Goal: Information Seeking & Learning: Learn about a topic

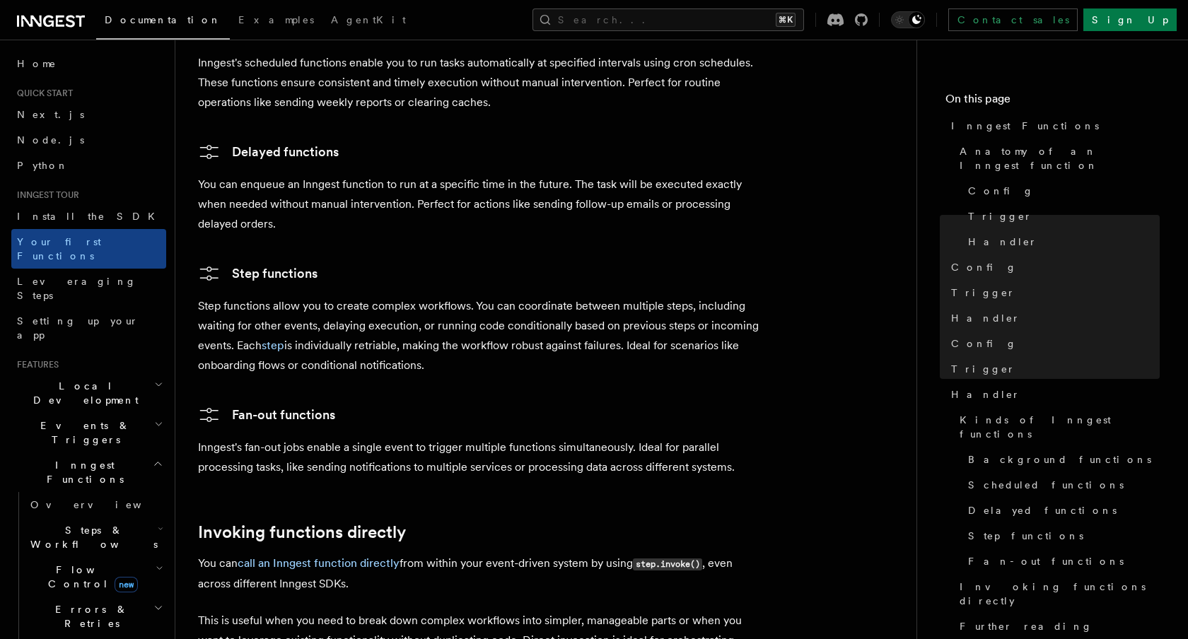
scroll to position [2380, 0]
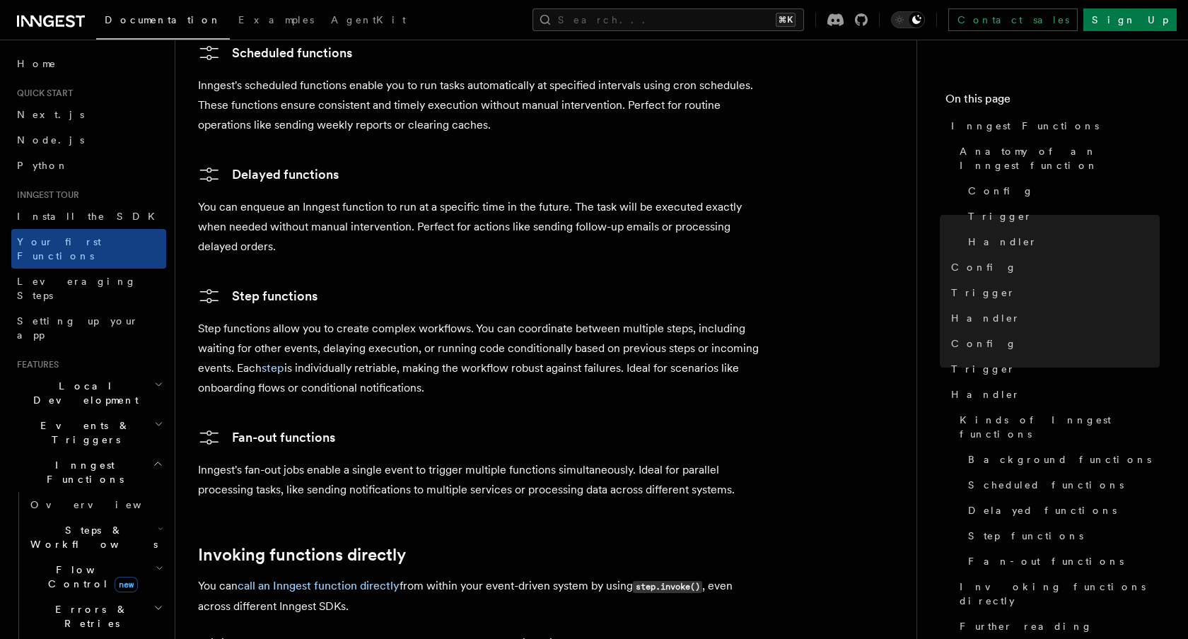
drag, startPoint x: 207, startPoint y: 270, endPoint x: 431, endPoint y: 332, distance: 232.6
click at [431, 332] on p "Step functions allow you to create complex workflows. You can coordinate betwee…" at bounding box center [481, 358] width 566 height 79
drag, startPoint x: 431, startPoint y: 332, endPoint x: 293, endPoint y: 286, distance: 145.5
click at [293, 319] on p "Step functions allow you to create complex workflows. You can coordinate betwee…" at bounding box center [481, 358] width 566 height 79
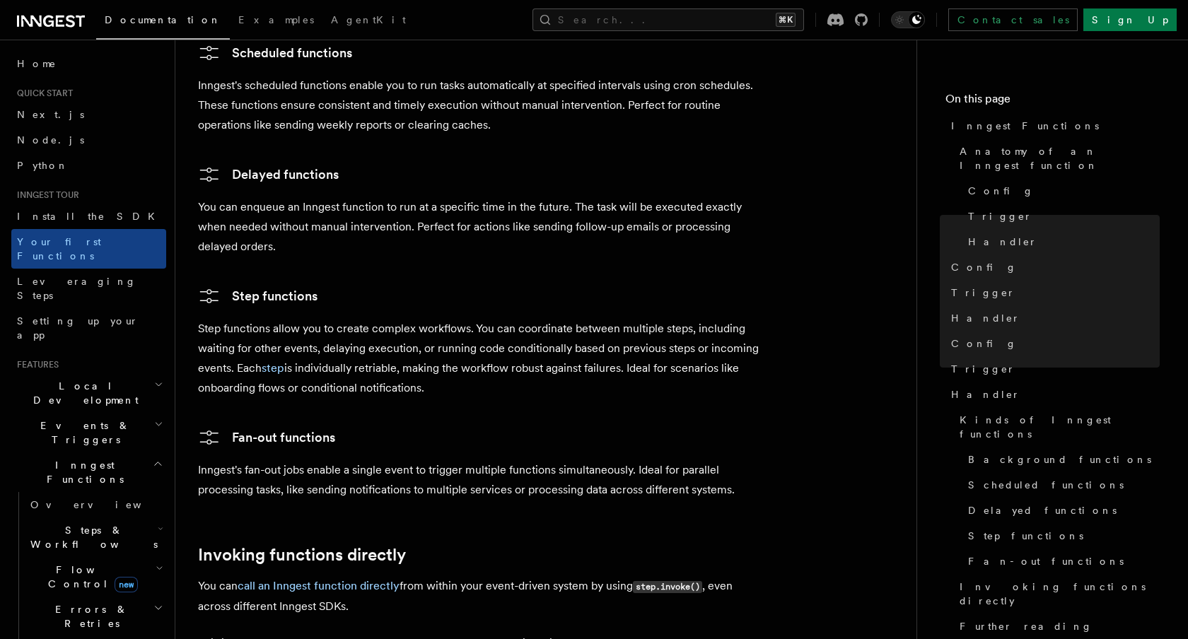
click at [220, 319] on p "Step functions allow you to create complex workflows. You can coordinate betwee…" at bounding box center [481, 358] width 566 height 79
drag, startPoint x: 410, startPoint y: 314, endPoint x: 235, endPoint y: 310, distance: 175.4
click at [235, 319] on p "Step functions allow you to create complex workflows. You can coordinate betwee…" at bounding box center [481, 358] width 566 height 79
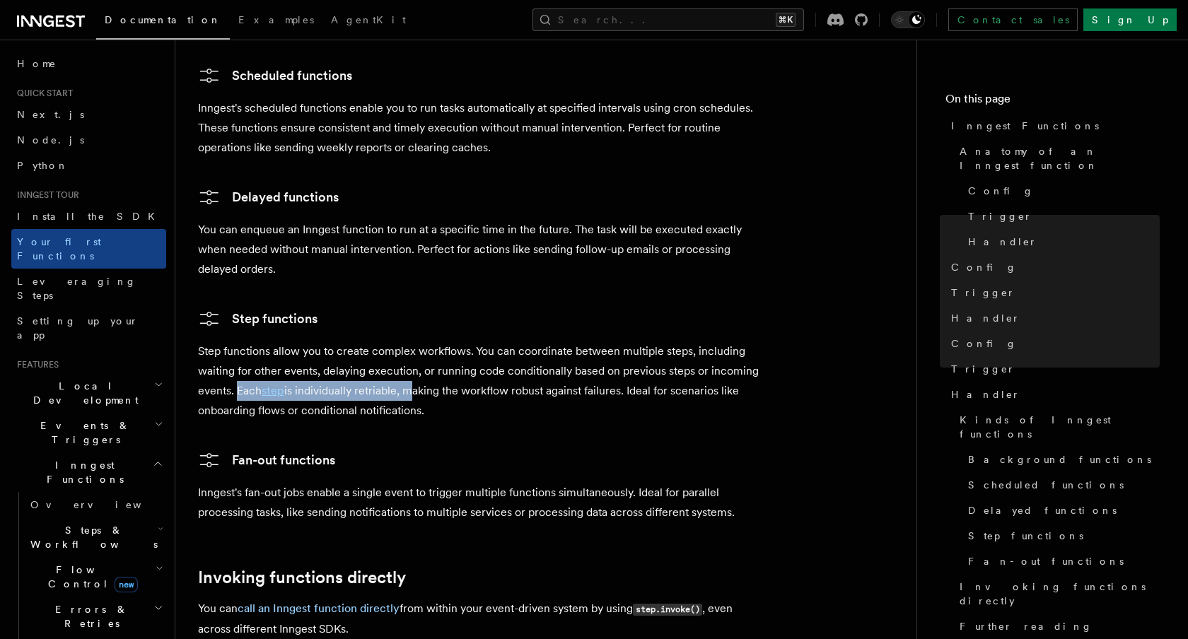
scroll to position [2353, 0]
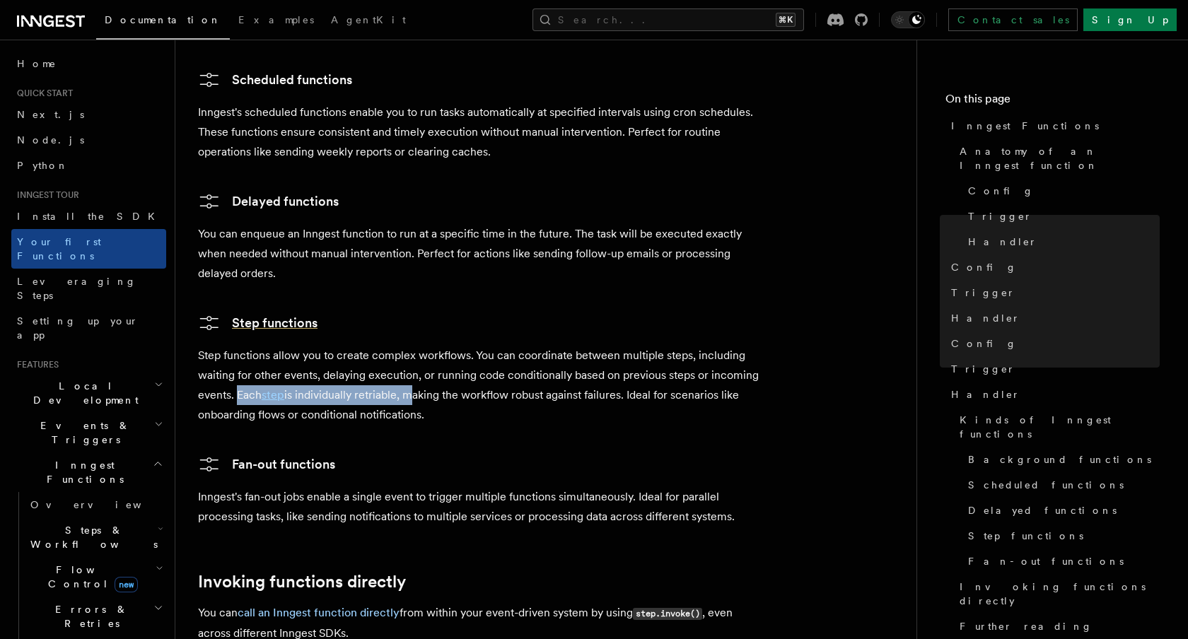
click at [285, 312] on link "Step functions" at bounding box center [257, 323] width 119 height 23
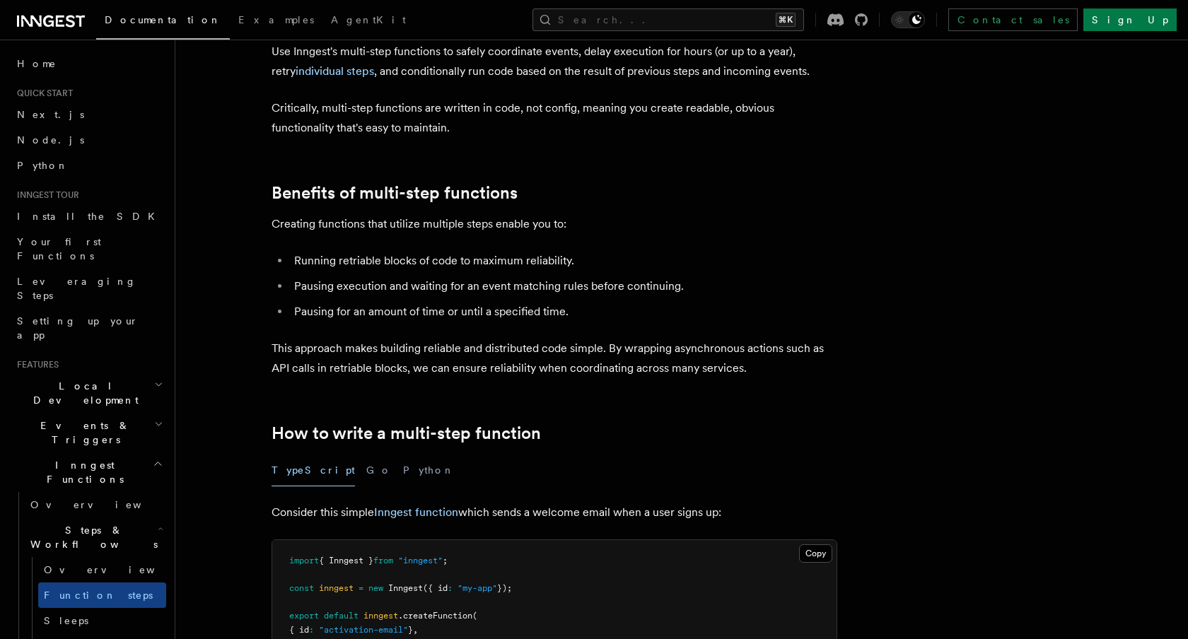
scroll to position [52, 0]
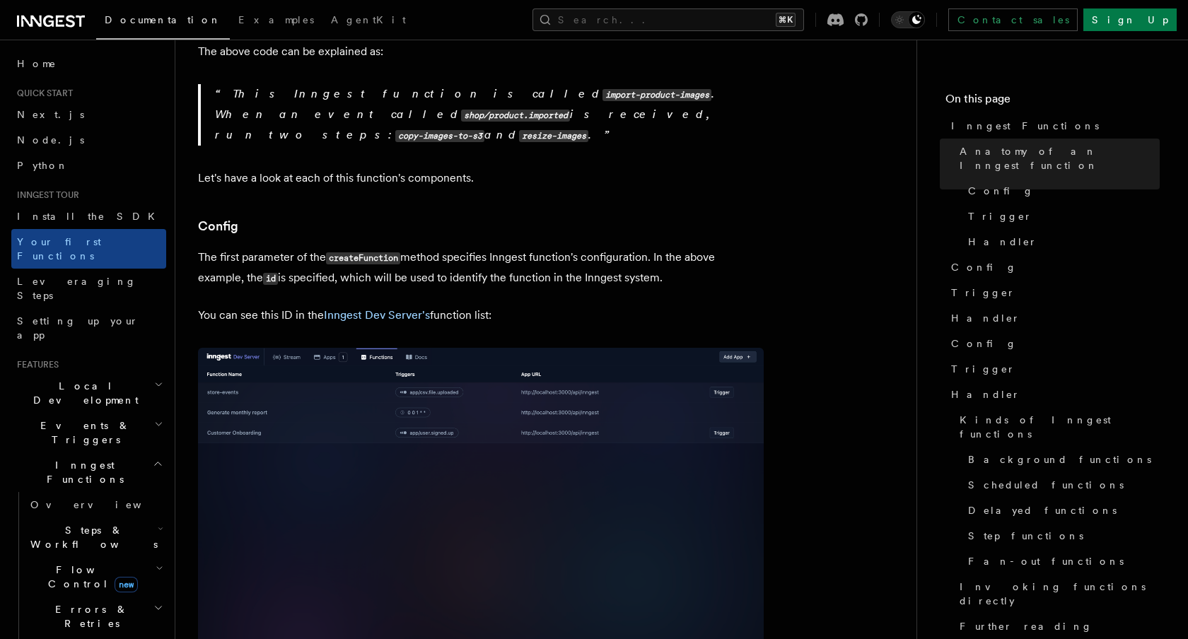
scroll to position [643, 0]
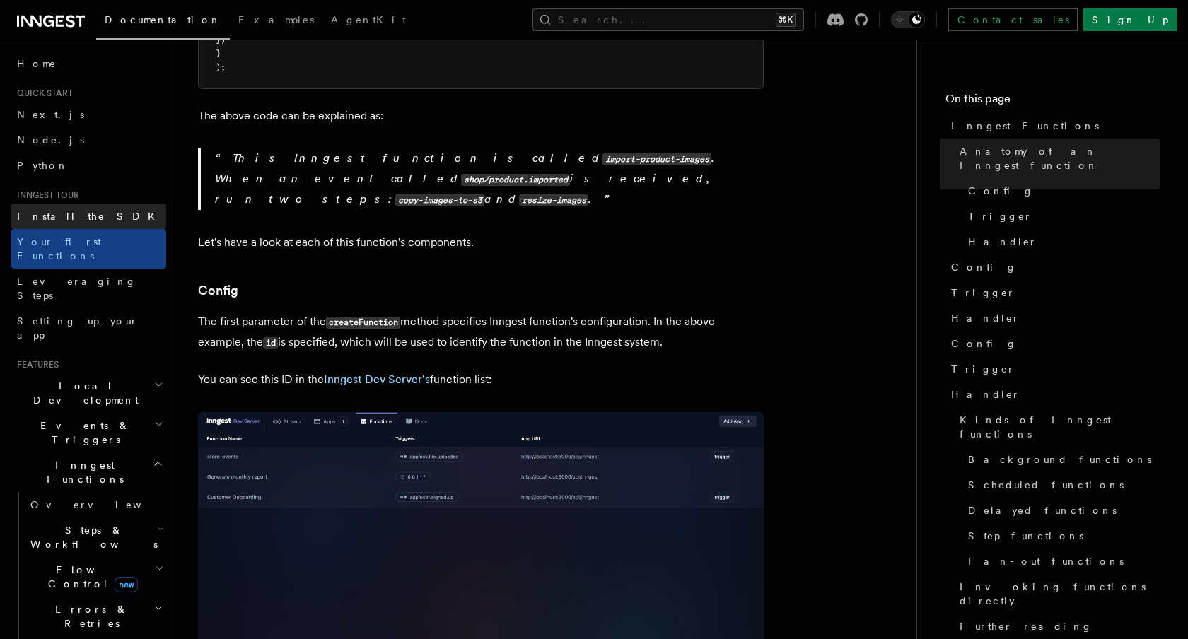
click at [49, 217] on span "Install the SDK" at bounding box center [90, 216] width 146 height 11
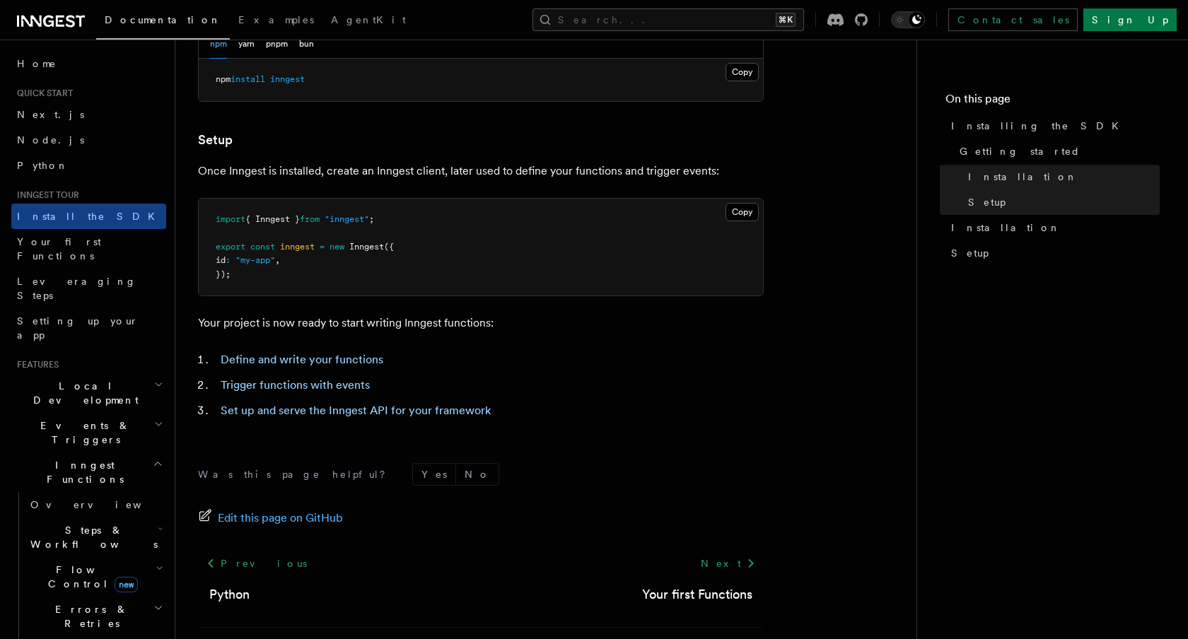
scroll to position [428, 0]
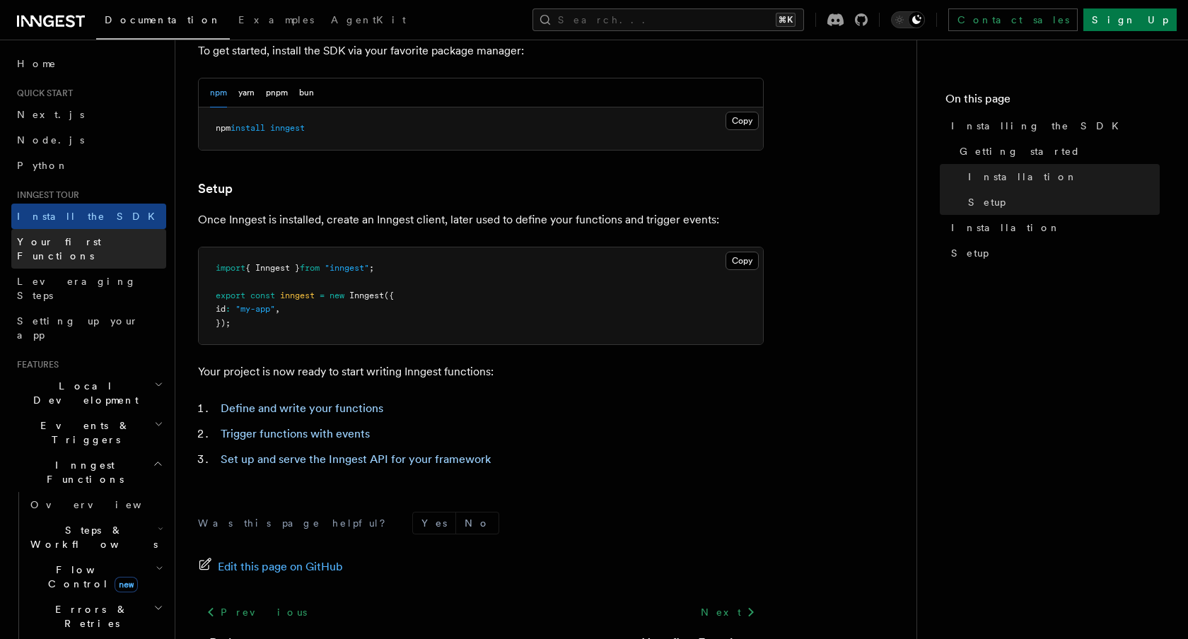
click at [69, 237] on span "Your first Functions" at bounding box center [59, 248] width 84 height 25
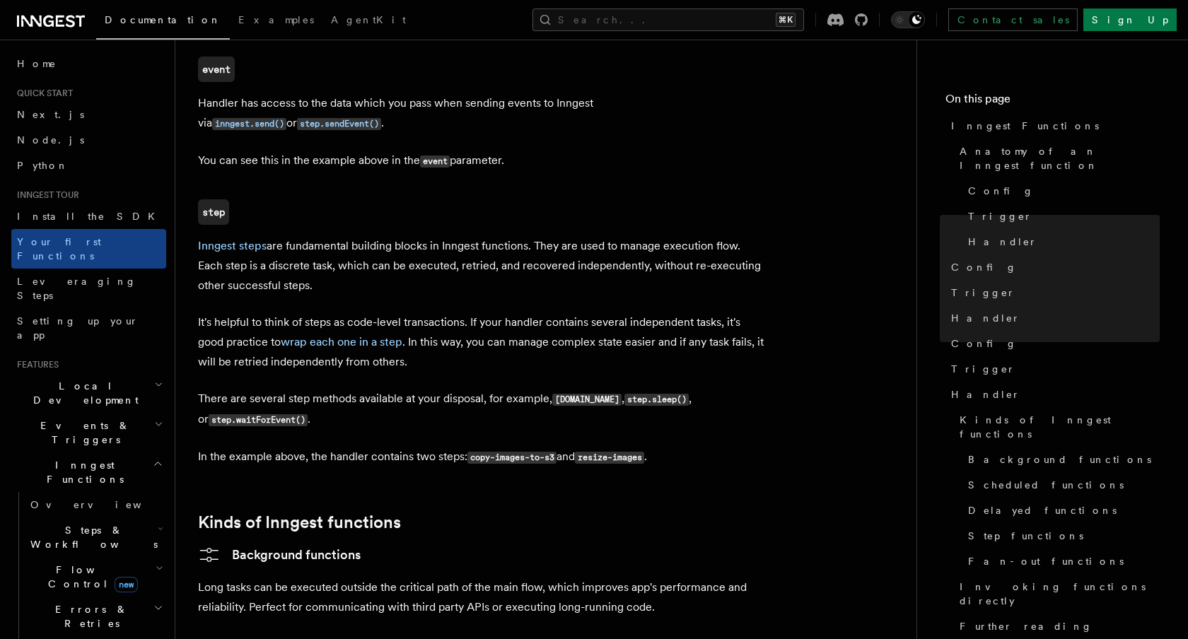
scroll to position [1781, 0]
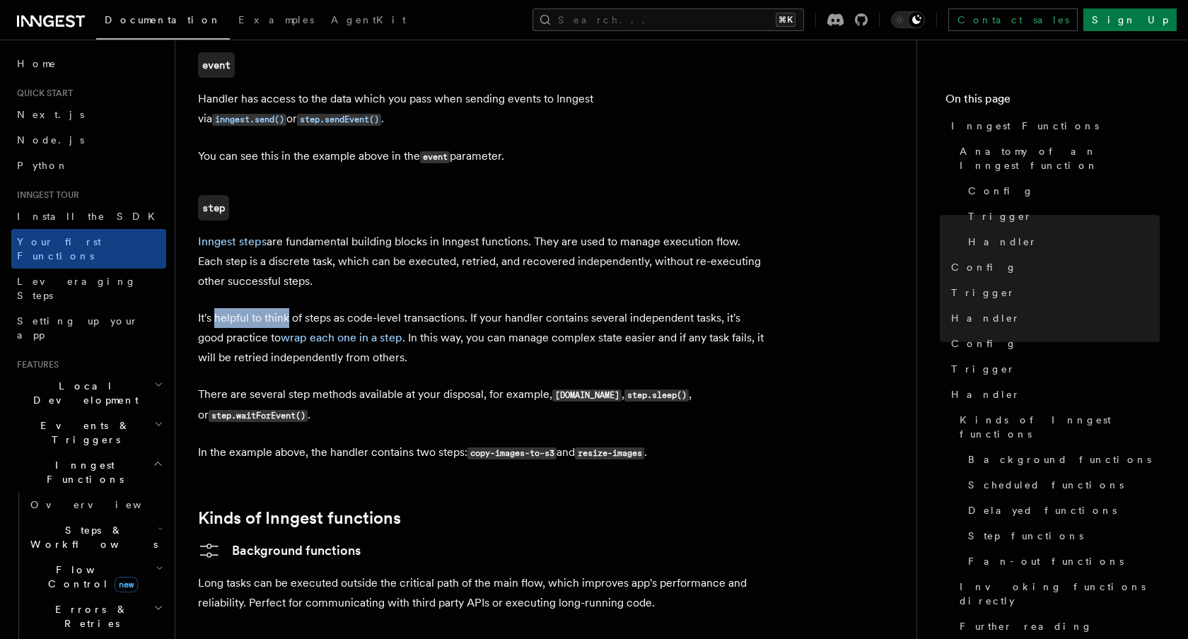
drag, startPoint x: 217, startPoint y: 266, endPoint x: 287, endPoint y: 269, distance: 70.0
click at [287, 308] on p "It's helpful to think of steps as code-level transactions. If your handler cont…" at bounding box center [481, 337] width 566 height 59
click at [249, 308] on p "It's helpful to think of steps as code-level transactions. If your handler cont…" at bounding box center [481, 337] width 566 height 59
click at [235, 308] on p "It's helpful to think of steps as code-level transactions. If your handler cont…" at bounding box center [481, 337] width 566 height 59
click at [622, 447] on code "resize-images" at bounding box center [609, 453] width 69 height 12
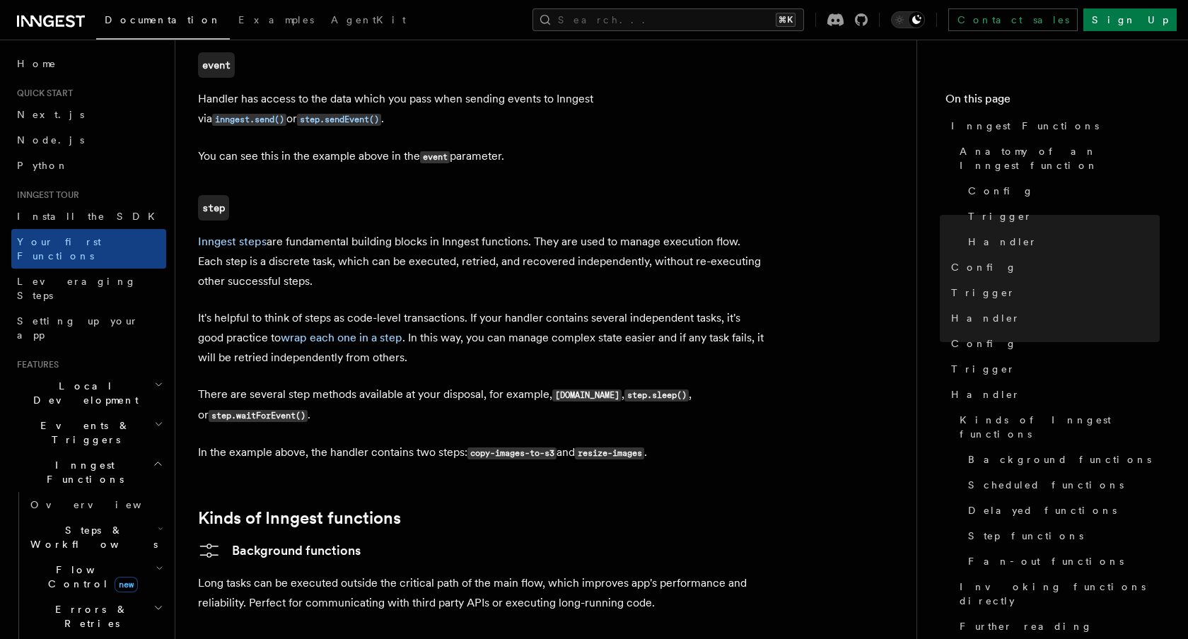
drag, startPoint x: 201, startPoint y: 207, endPoint x: 318, endPoint y: 211, distance: 117.4
click at [318, 232] on p "Inngest steps are fundamental building blocks in Inngest functions. They are us…" at bounding box center [481, 261] width 566 height 59
click at [438, 232] on p "Inngest steps are fundamental building blocks in Inngest functions. They are us…" at bounding box center [481, 261] width 566 height 59
click at [486, 232] on p "Inngest steps are fundamental building blocks in Inngest functions. They are us…" at bounding box center [481, 261] width 566 height 59
click at [544, 232] on p "Inngest steps are fundamental building blocks in Inngest functions. They are us…" at bounding box center [481, 261] width 566 height 59
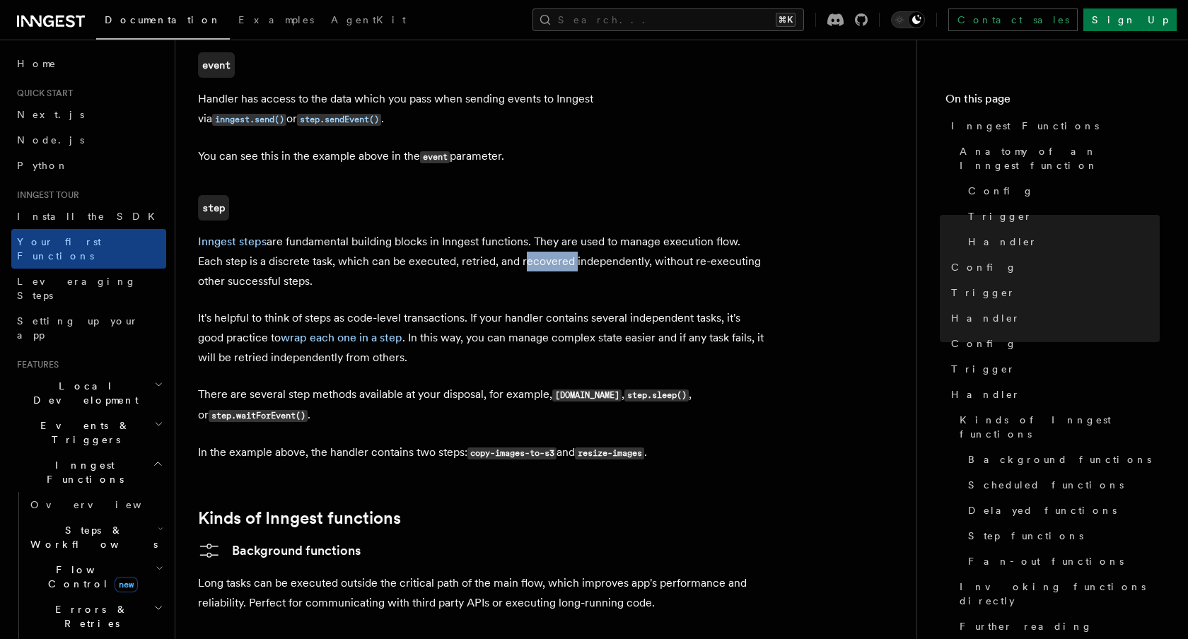
click at [544, 232] on p "Inngest steps are fundamental building blocks in Inngest functions. They are us…" at bounding box center [481, 261] width 566 height 59
click at [605, 232] on p "Inngest steps are fundamental building blocks in Inngest functions. They are us…" at bounding box center [481, 261] width 566 height 59
drag, startPoint x: 686, startPoint y: 201, endPoint x: 689, endPoint y: 213, distance: 11.7
click at [691, 232] on p "Inngest steps are fundamental building blocks in Inngest functions. They are us…" at bounding box center [481, 261] width 566 height 59
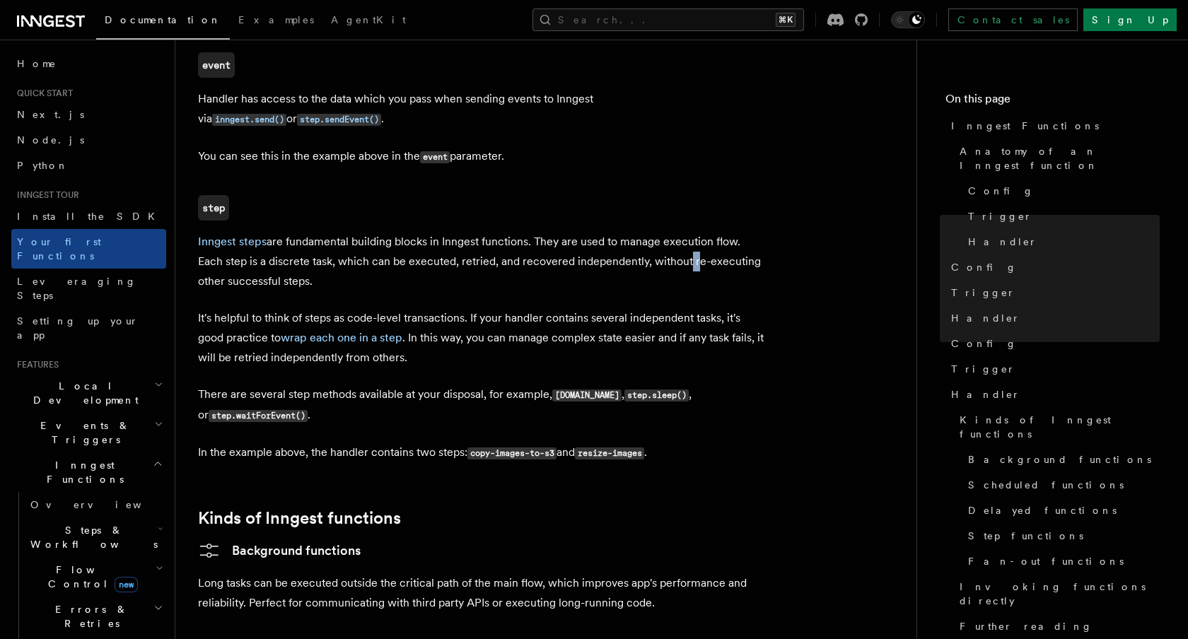
drag, startPoint x: 319, startPoint y: 228, endPoint x: 192, endPoint y: 224, distance: 127.3
drag, startPoint x: 655, startPoint y: 208, endPoint x: 739, endPoint y: 208, distance: 84.8
click at [739, 232] on p "Inngest steps are fundamental building blocks in Inngest functions. They are us…" at bounding box center [481, 261] width 566 height 59
